Goal: Task Accomplishment & Management: Manage account settings

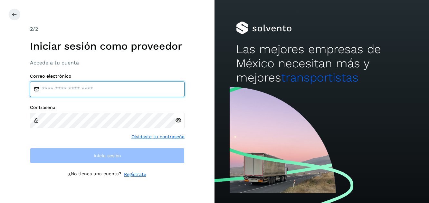
type input "**********"
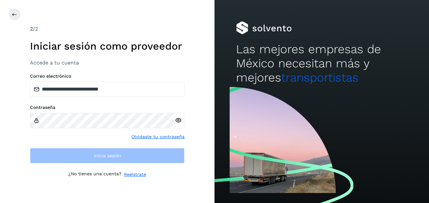
click at [179, 120] on icon at bounding box center [178, 120] width 7 height 7
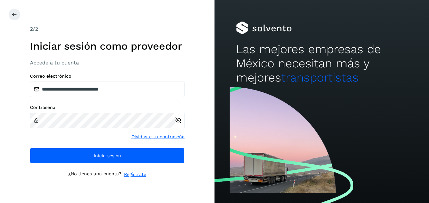
click at [179, 120] on icon at bounding box center [178, 120] width 7 height 7
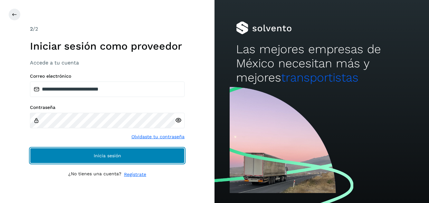
click at [112, 153] on button "Inicia sesión" at bounding box center [107, 155] width 155 height 15
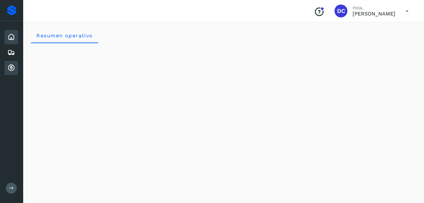
click at [10, 65] on icon at bounding box center [11, 68] width 8 height 8
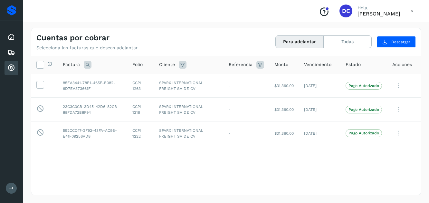
click at [382, 178] on div "Selecciona todas las facturas disponibles para adelanto Factura Folio Cliente R…" at bounding box center [226, 125] width 390 height 139
